Goal: Information Seeking & Learning: Learn about a topic

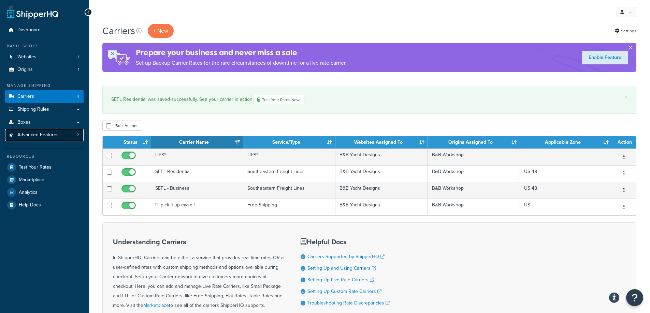
click at [49, 133] on span "Advanced Features" at bounding box center [37, 135] width 41 height 6
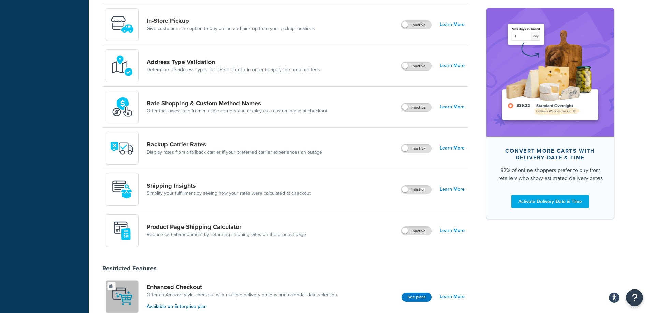
scroll to position [273, 0]
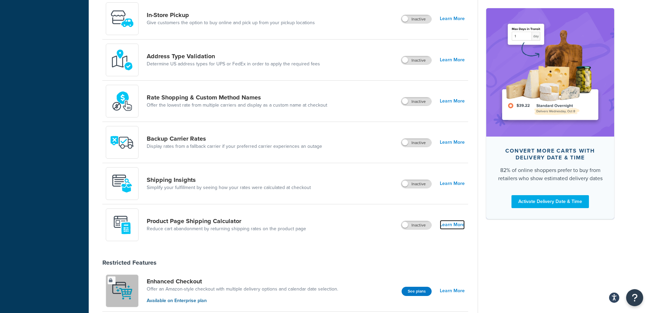
click at [449, 225] on link "Learn More" at bounding box center [452, 225] width 25 height 10
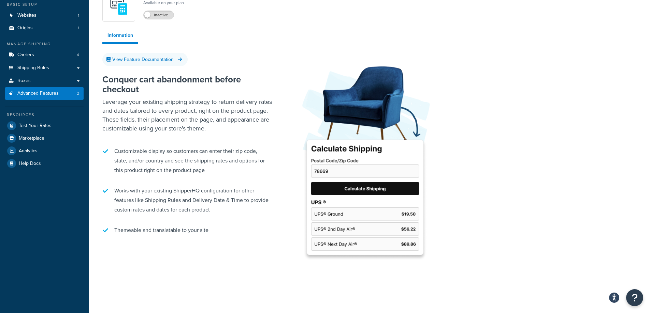
scroll to position [42, 0]
